Goal: Task Accomplishment & Management: Manage account settings

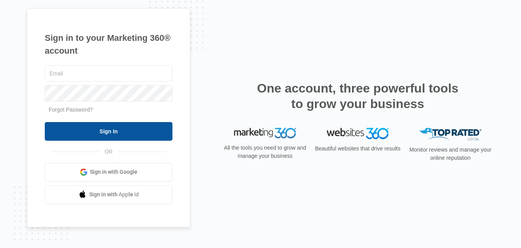
type input "[EMAIL_ADDRESS][DOMAIN_NAME]"
click at [98, 130] on input "Sign In" at bounding box center [109, 131] width 128 height 19
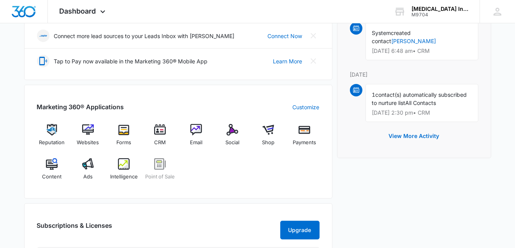
scroll to position [233, 0]
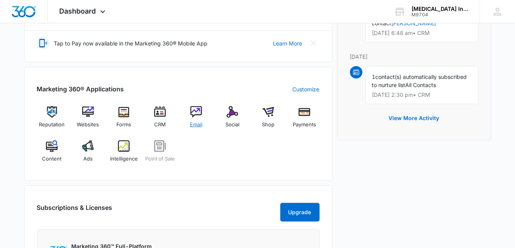
click at [196, 110] on img at bounding box center [196, 112] width 12 height 12
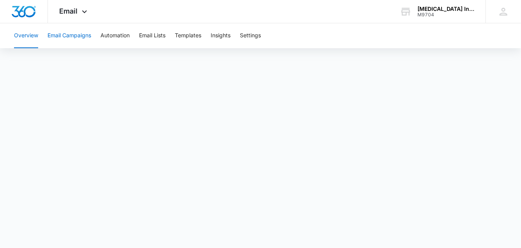
click at [75, 37] on button "Email Campaigns" at bounding box center [69, 35] width 44 height 25
